Goal: Task Accomplishment & Management: Use online tool/utility

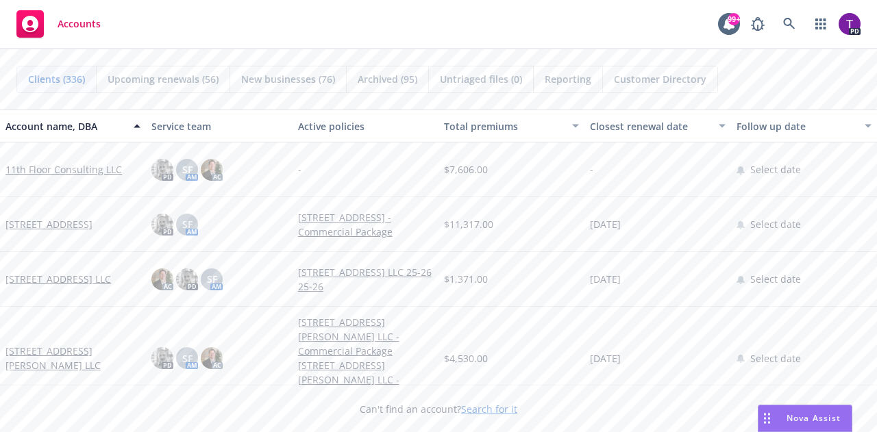
click at [803, 417] on span "Nova Assist" at bounding box center [813, 418] width 54 height 12
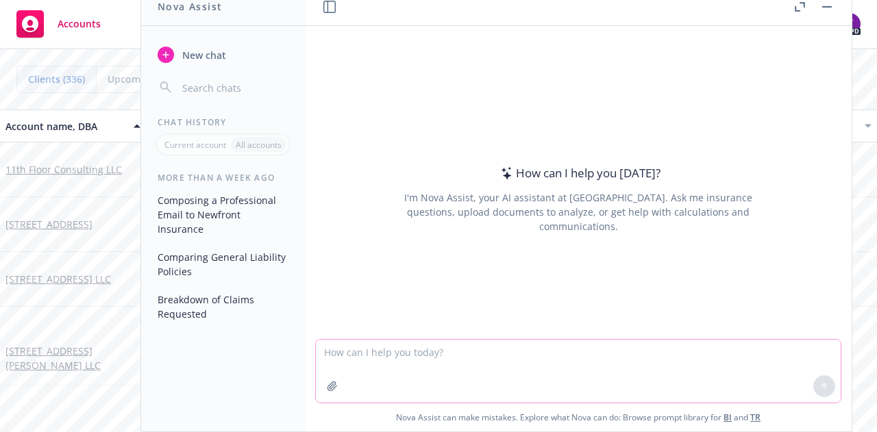
click at [479, 355] on textarea at bounding box center [578, 371] width 525 height 63
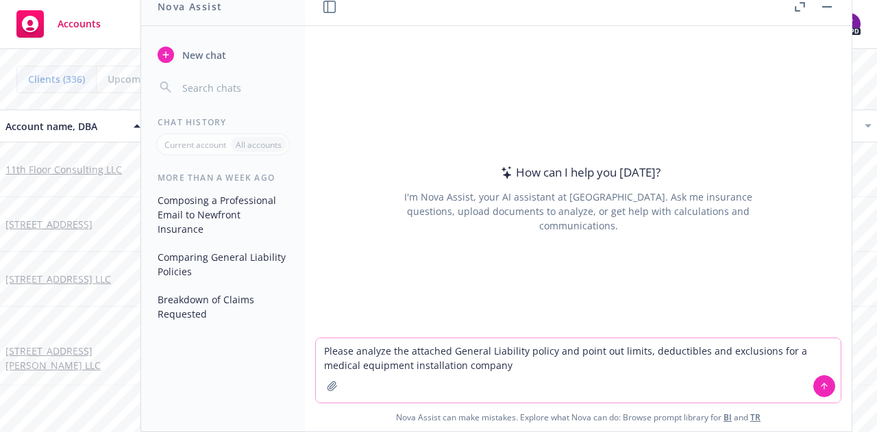
type textarea "Please analyze the attached General Liability policy and point out limits, dedu…"
click at [814, 387] on button at bounding box center [824, 386] width 22 height 22
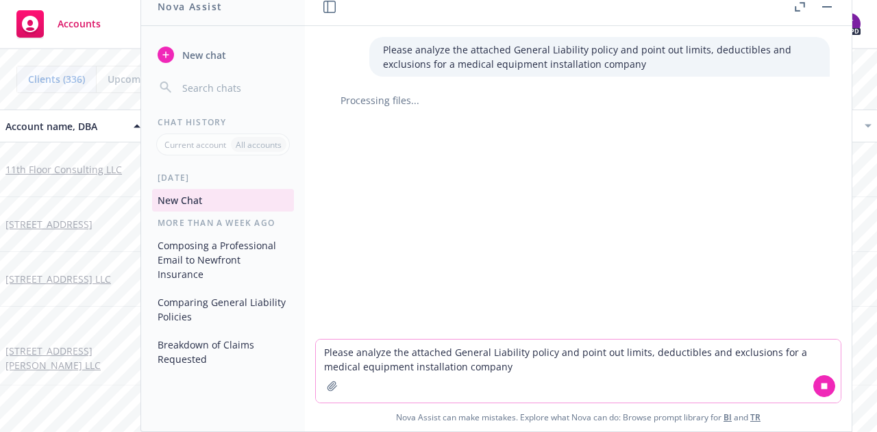
drag, startPoint x: 651, startPoint y: 105, endPoint x: 350, endPoint y: 173, distance: 308.2
click at [350, 173] on div "Please analyze the attached General Liability policy and point out limits, dedu…" at bounding box center [578, 182] width 546 height 313
click at [327, 381] on icon "button" at bounding box center [332, 386] width 11 height 11
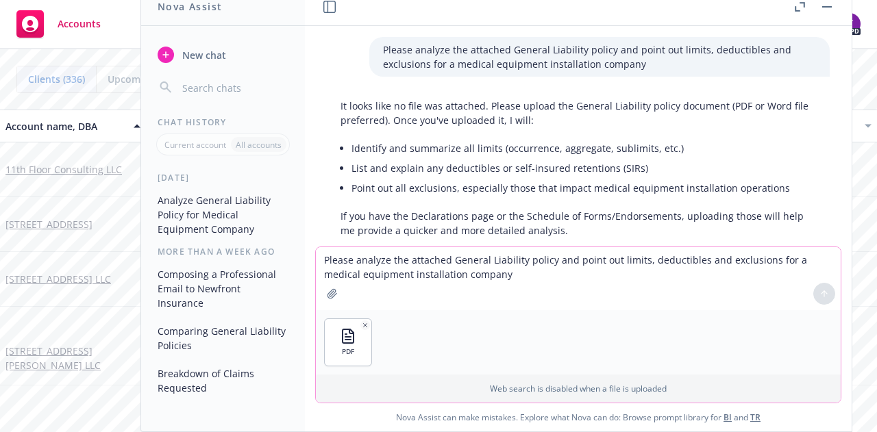
click at [392, 264] on textarea "Please analyze the attached General Liability policy and point out limits, dedu…" at bounding box center [578, 278] width 525 height 63
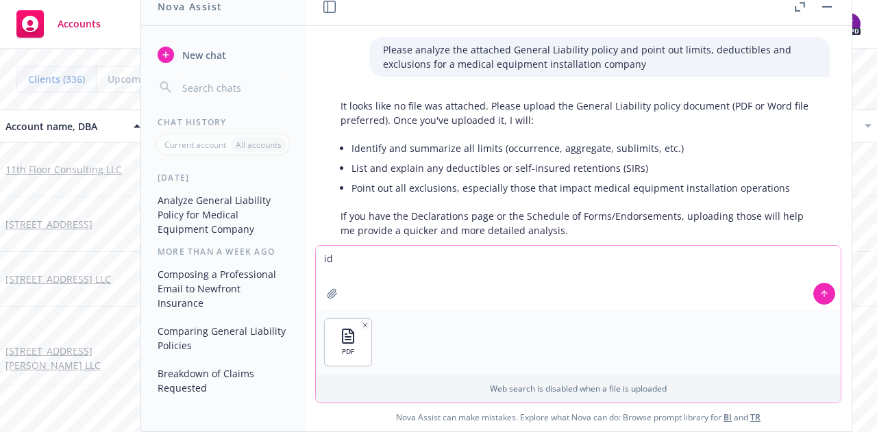
type textarea "i"
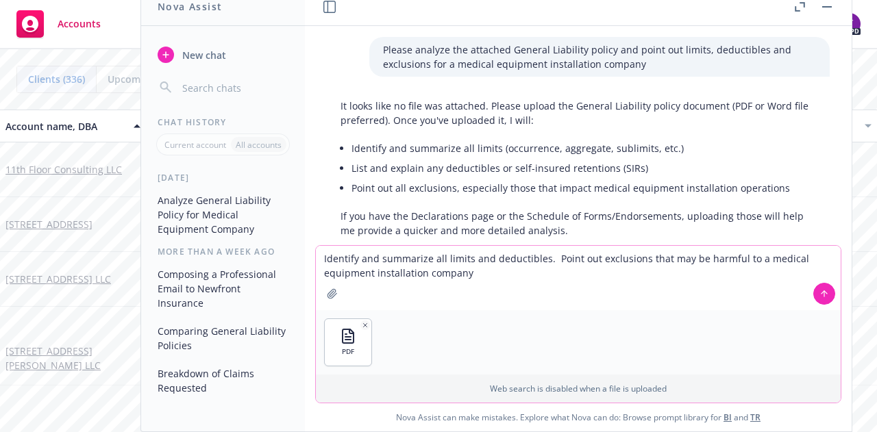
type textarea "Identify and summarize all limits and deductibles. Point out exclusions that ma…"
click at [821, 294] on icon at bounding box center [823, 292] width 5 height 3
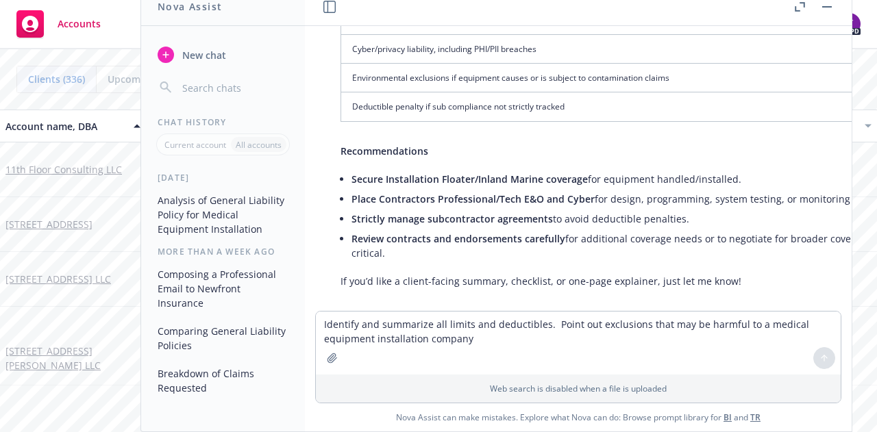
scroll to position [1528, 0]
